Goal: Navigation & Orientation: Find specific page/section

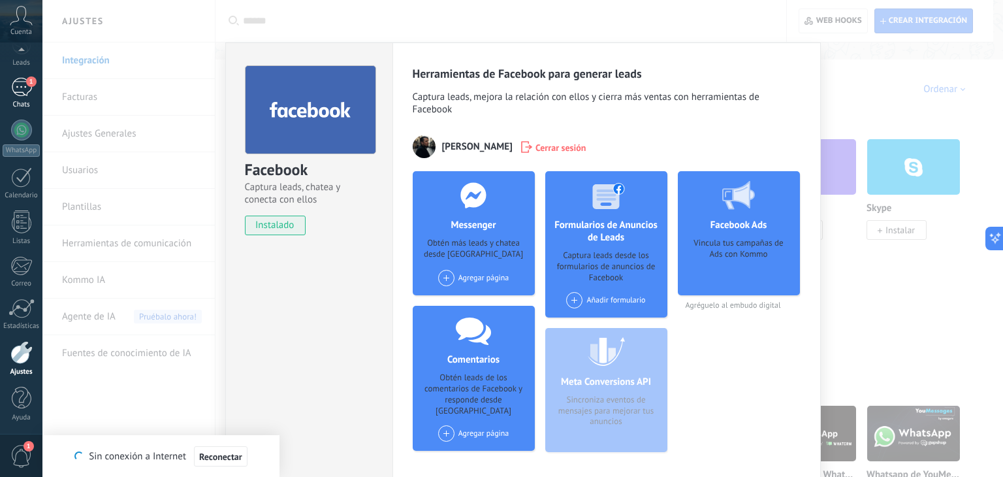
click at [23, 93] on div "1" at bounding box center [21, 87] width 21 height 19
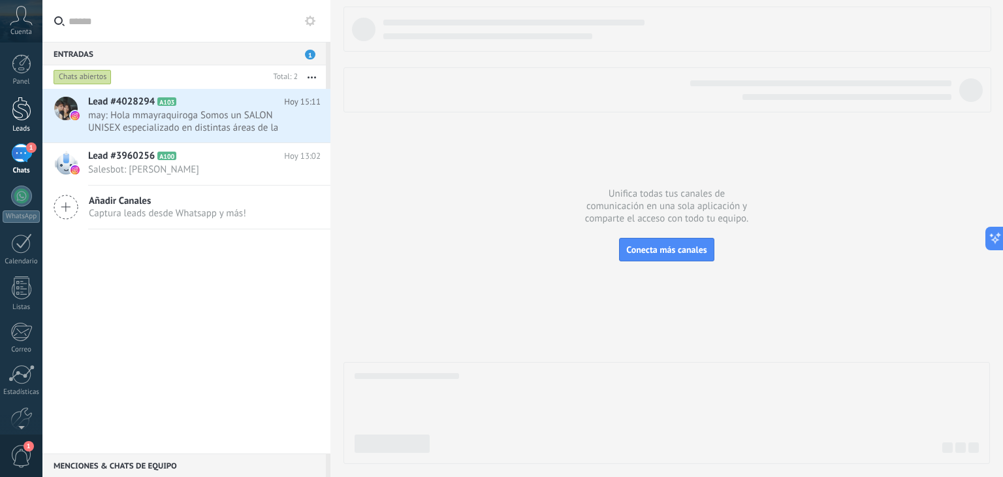
click at [21, 107] on div at bounding box center [22, 109] width 20 height 24
